Goal: Task Accomplishment & Management: Manage account settings

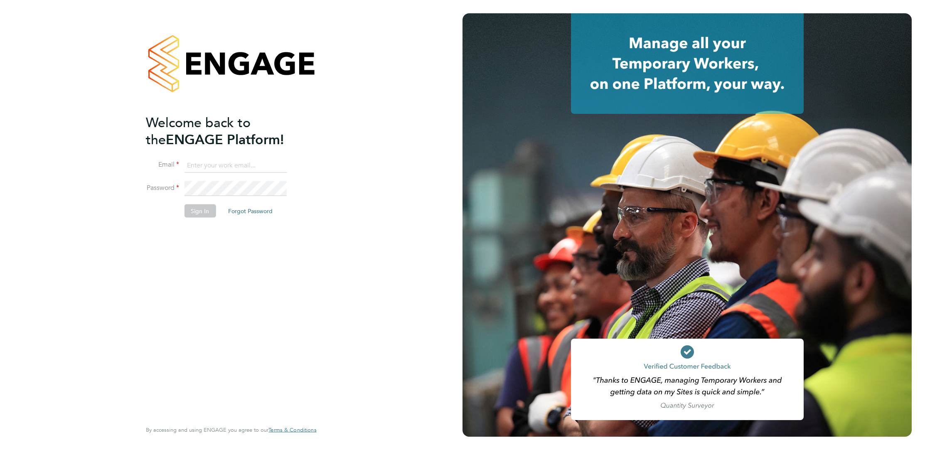
type input "[PERSON_NAME][EMAIL_ADDRESS][PERSON_NAME][DOMAIN_NAME]"
click at [187, 209] on button "Sign In" at bounding box center [200, 210] width 32 height 13
click at [187, 209] on div "Sorry, we are having problems connecting to our services." at bounding box center [231, 225] width 463 height 450
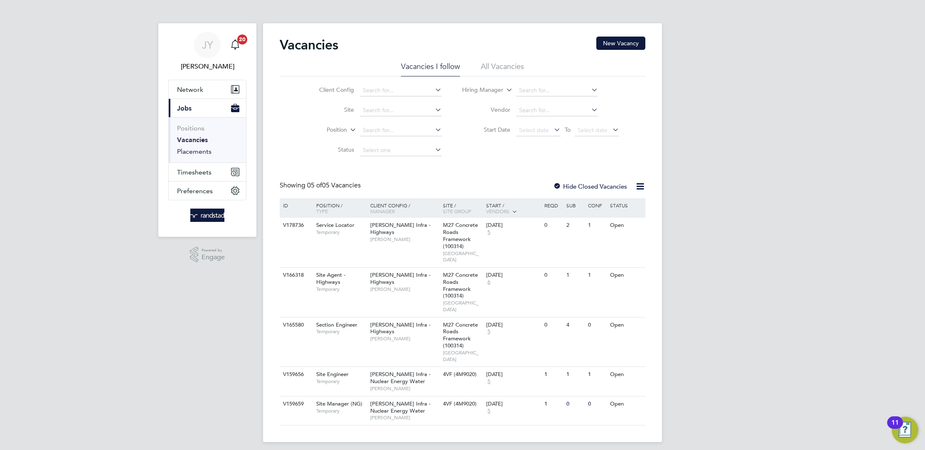
click at [208, 153] on link "Placements" at bounding box center [194, 152] width 34 height 8
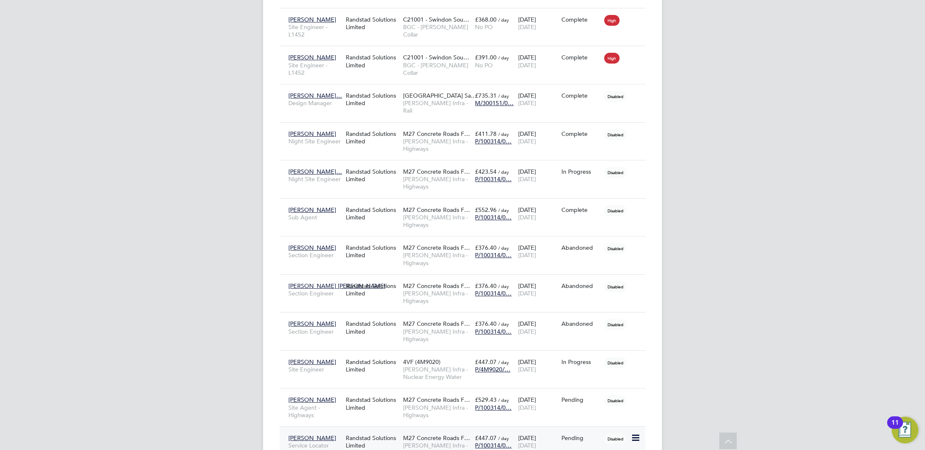
click at [398, 430] on div "Randstad Solutions Limited" at bounding box center [372, 441] width 57 height 23
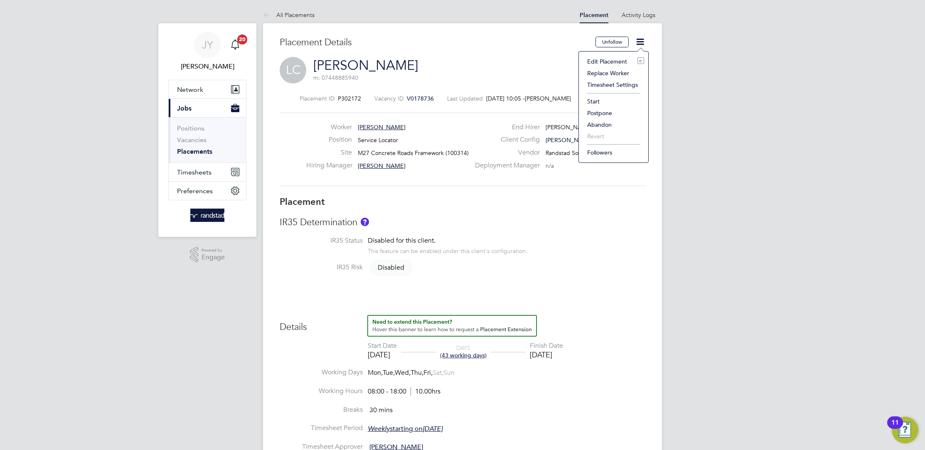
click at [605, 60] on li "Edit Placement e" at bounding box center [613, 62] width 61 height 12
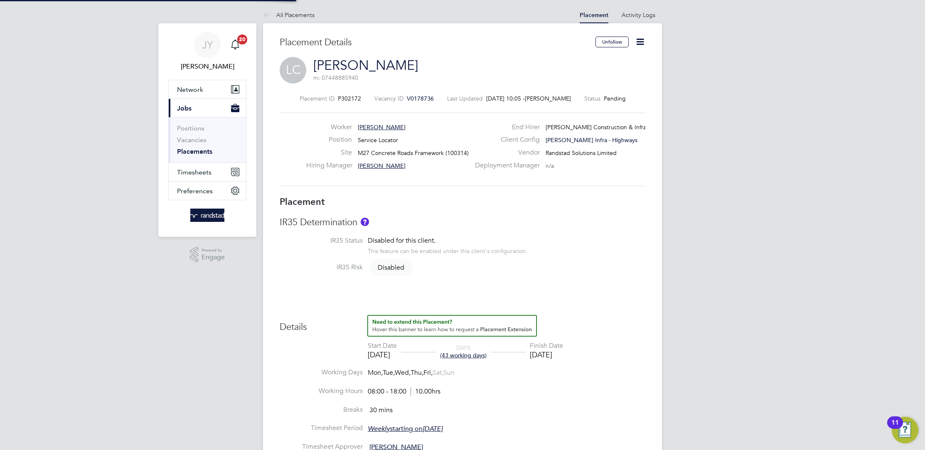
type input "[PERSON_NAME]"
type input "[DATE]"
type input "08:00"
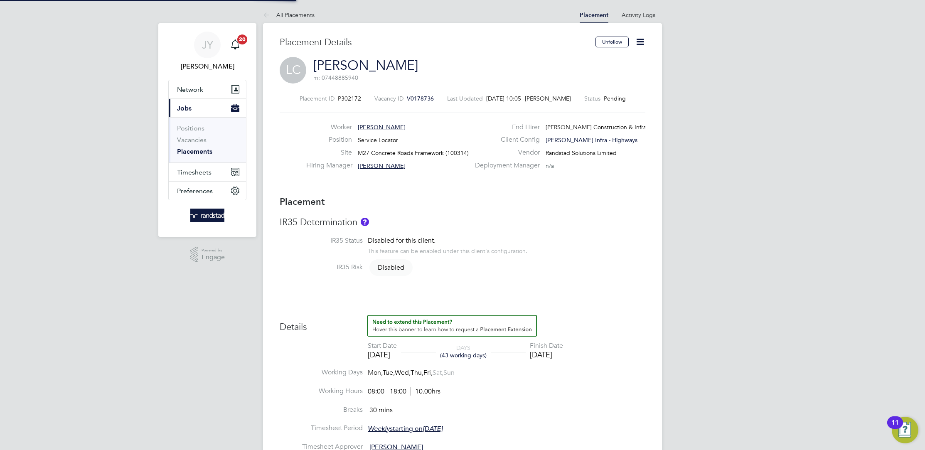
type input "18:00"
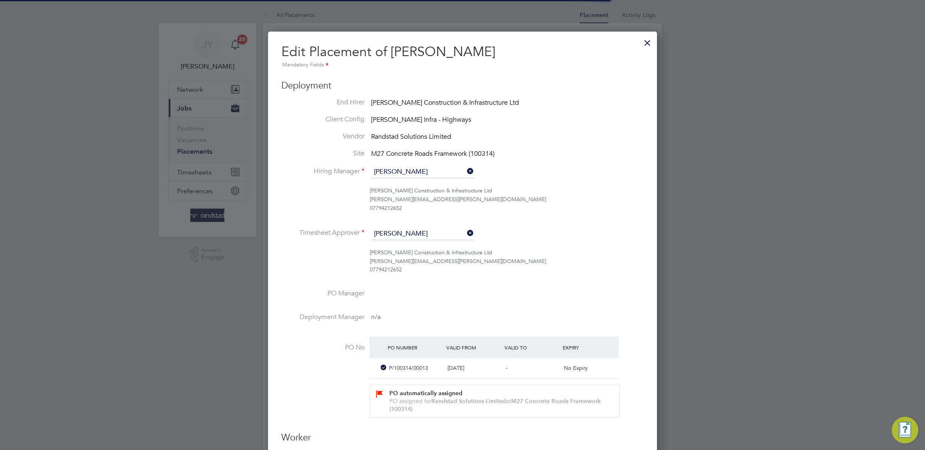
scroll to position [4, 4]
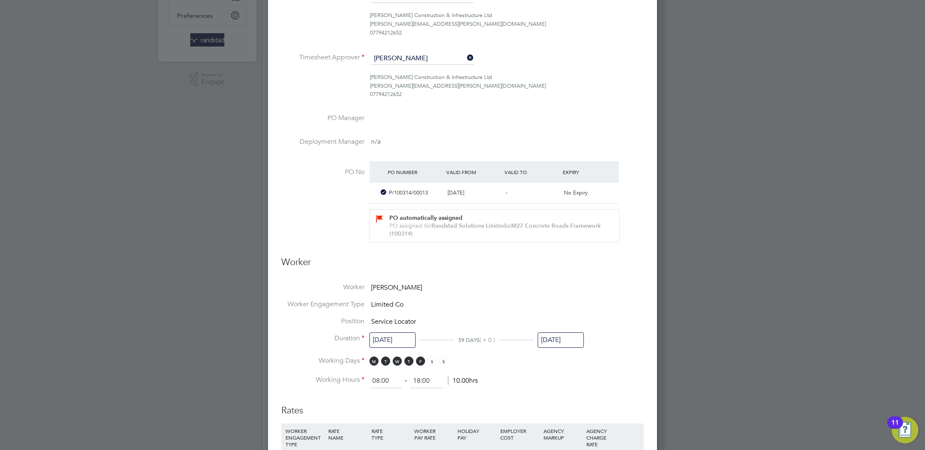
click at [411, 345] on input "[DATE]" at bounding box center [392, 339] width 46 height 15
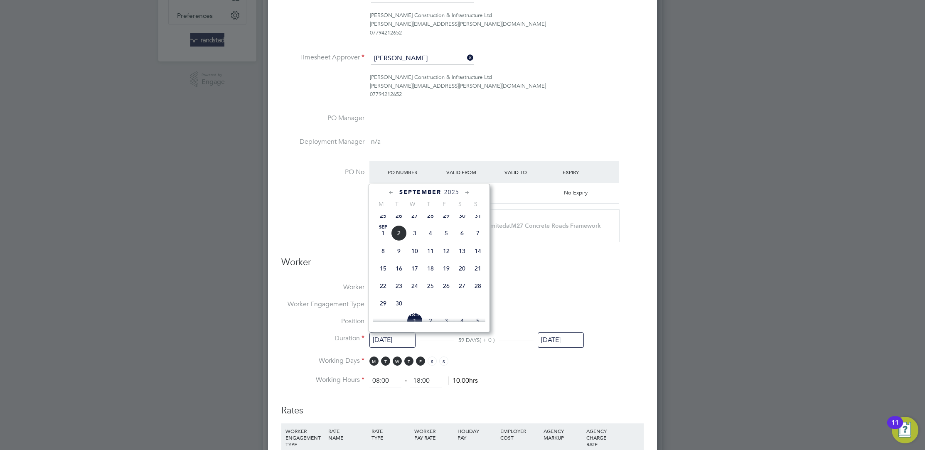
click at [382, 236] on span "[DATE]" at bounding box center [383, 233] width 16 height 16
type input "[DATE]"
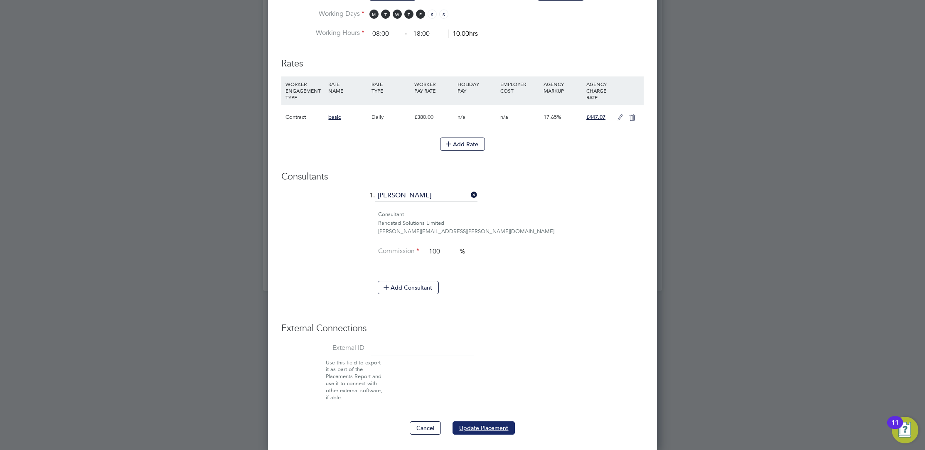
click at [479, 426] on button "Update Placement" at bounding box center [484, 427] width 62 height 13
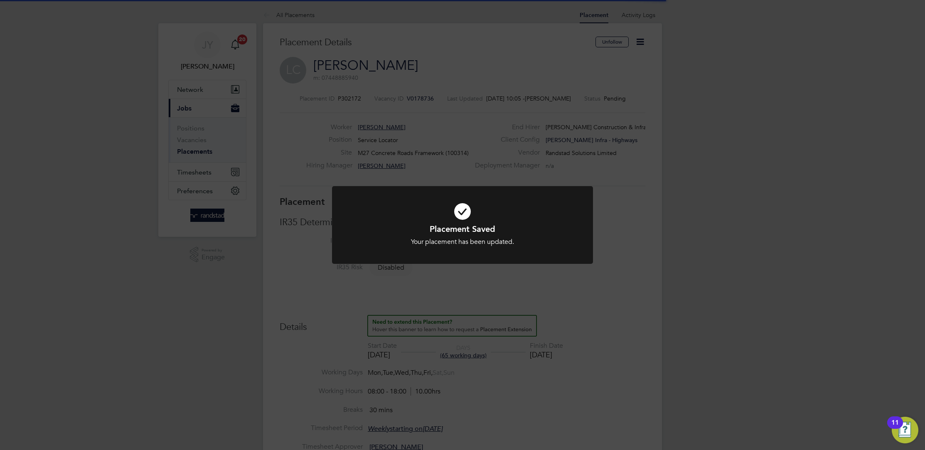
click at [676, 149] on div "Placement Saved Your placement has been updated. Cancel Okay" at bounding box center [462, 225] width 925 height 450
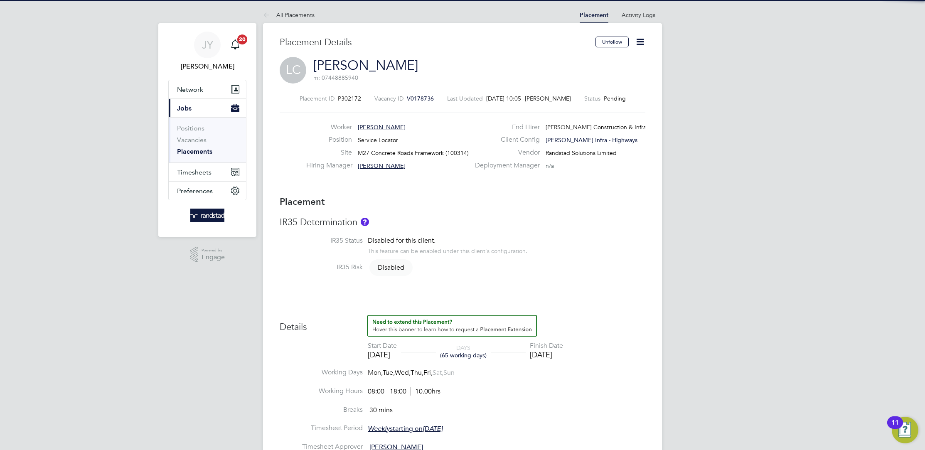
click at [635, 40] on icon at bounding box center [640, 42] width 10 height 10
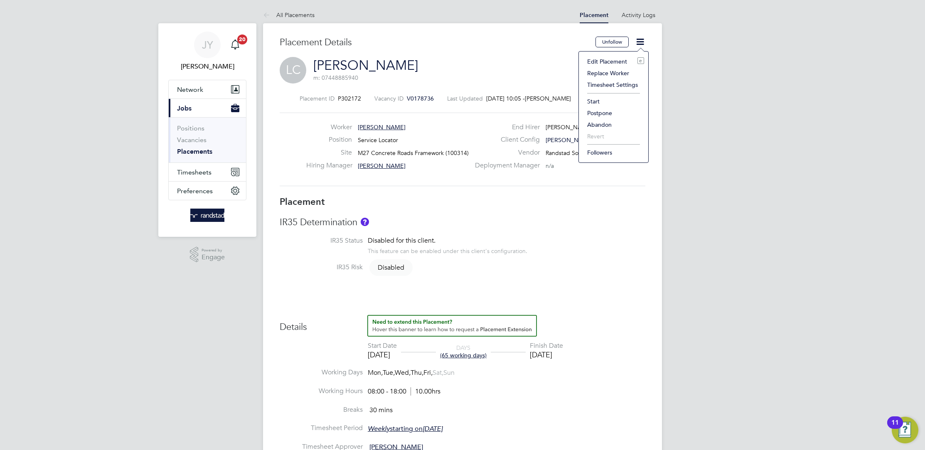
click at [603, 101] on li "Start" at bounding box center [613, 102] width 61 height 12
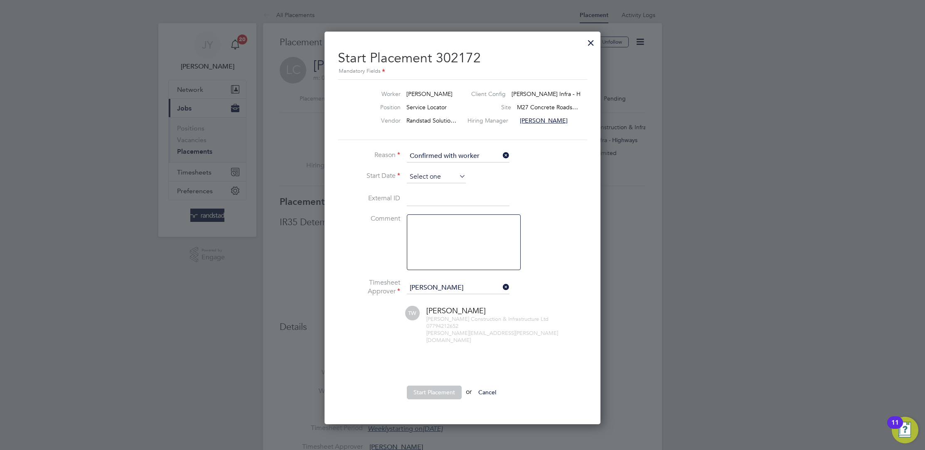
click at [438, 177] on input at bounding box center [436, 177] width 59 height 12
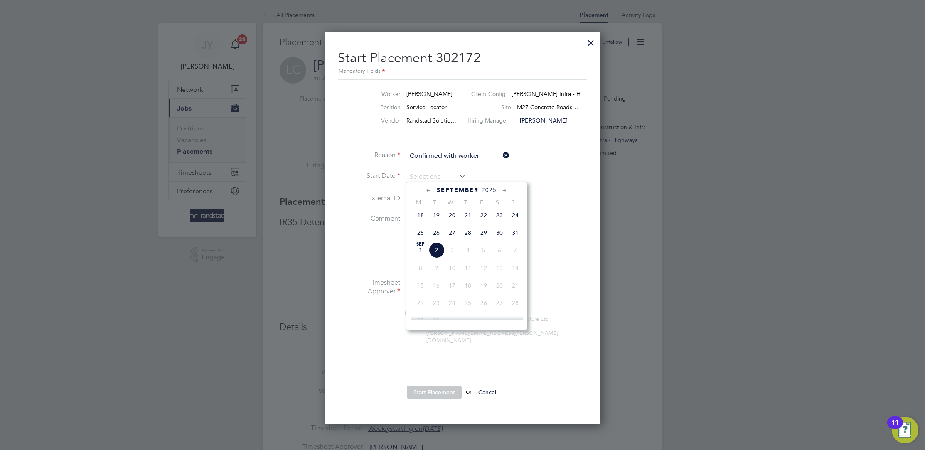
click at [416, 255] on span "[DATE]" at bounding box center [421, 250] width 16 height 16
type input "[DATE]"
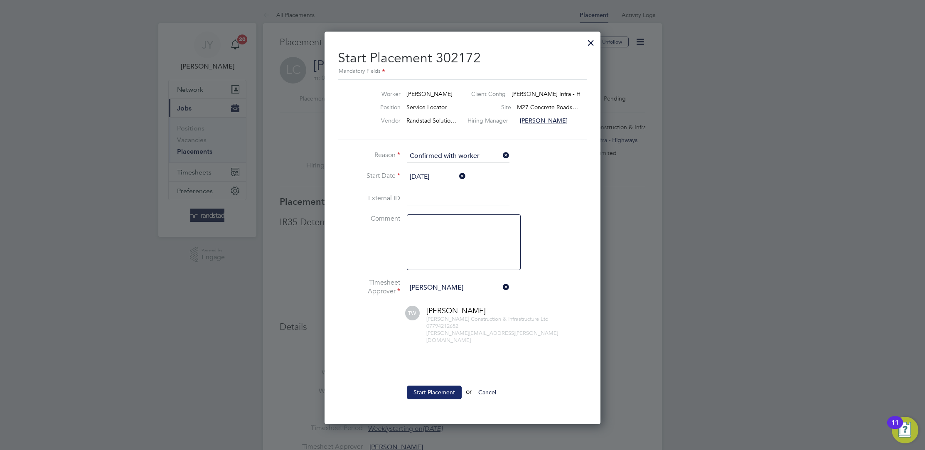
click at [441, 386] on button "Start Placement" at bounding box center [434, 392] width 55 height 13
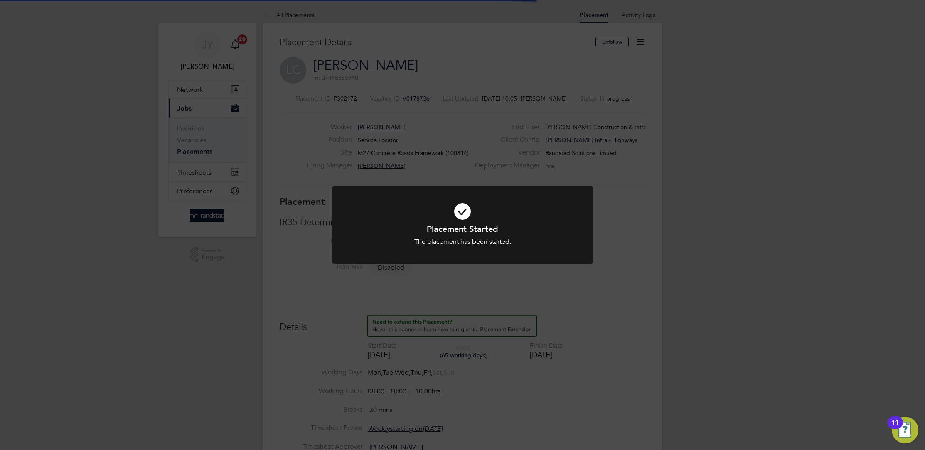
click at [474, 293] on div "Placement Started The placement has been started. Cancel Okay" at bounding box center [462, 225] width 925 height 450
